Goal: Task Accomplishment & Management: Manage account settings

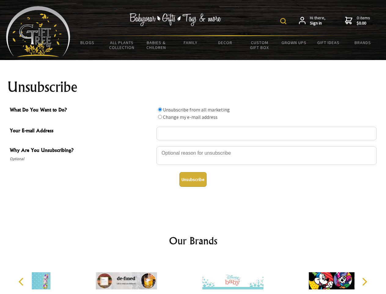
click at [284, 21] on img at bounding box center [283, 21] width 6 height 6
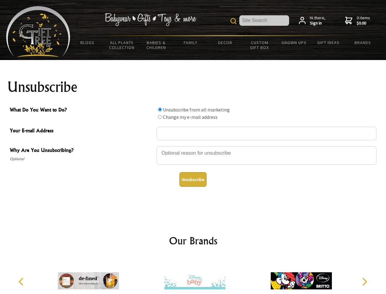
click at [160, 109] on input "What Do You Want to Do?" at bounding box center [160, 109] width 4 height 4
